Goal: Navigation & Orientation: Find specific page/section

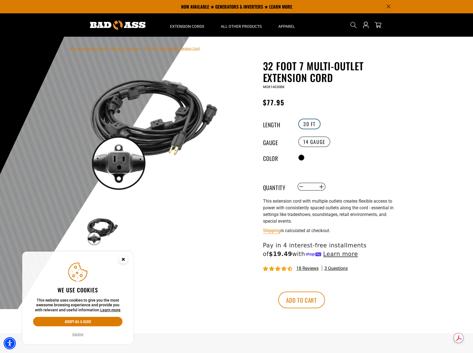
click at [317, 124] on label "30 FT" at bounding box center [309, 124] width 22 height 11
click at [306, 124] on label "30 FT" at bounding box center [309, 124] width 22 height 11
click at [130, 50] on link "Return to Collection" at bounding box center [125, 49] width 29 height 4
click at [159, 49] on span "32 Foot 7 Multi-Outlet Extension Cord" at bounding box center [172, 49] width 56 height 4
click at [117, 49] on link "Return to Collection" at bounding box center [125, 49] width 29 height 4
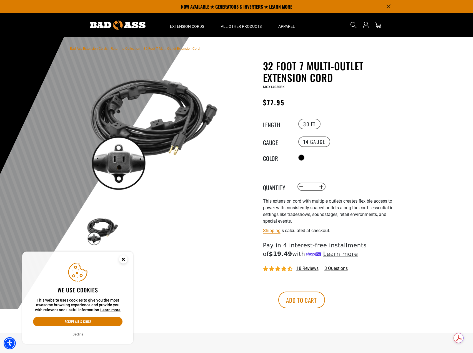
click at [100, 48] on link "Bad Ass Extension Cords" at bounding box center [89, 49] width 38 height 4
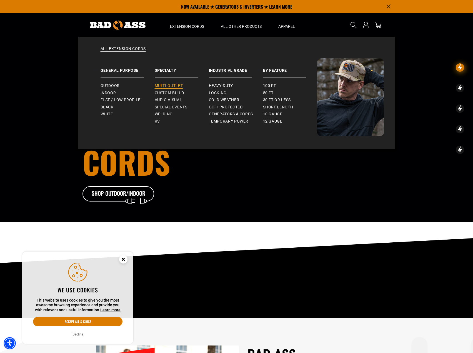
click at [176, 85] on span "Multi-Outlet" at bounding box center [169, 85] width 28 height 5
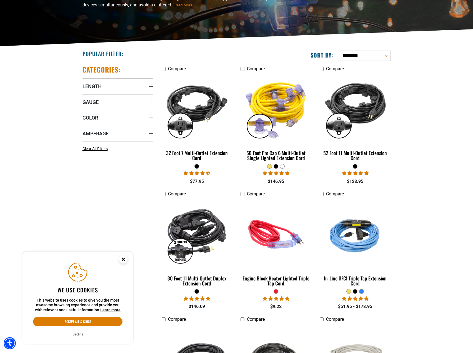
scroll to position [143, 0]
